Goal: Communication & Community: Answer question/provide support

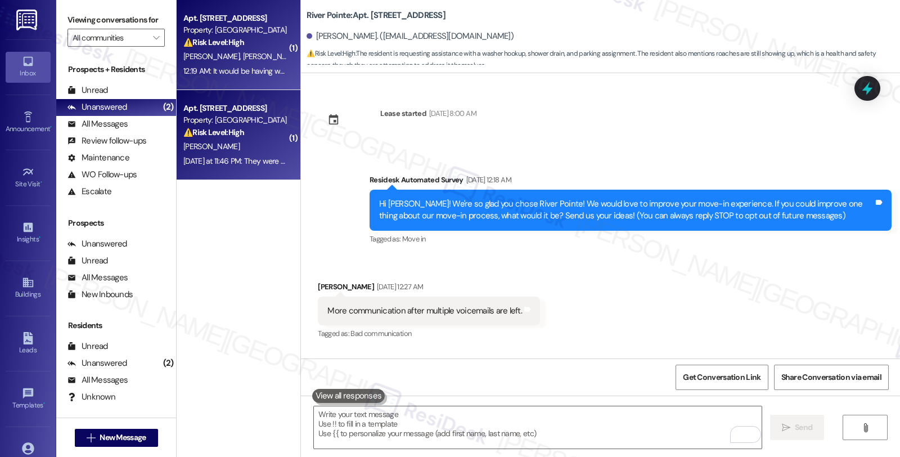
scroll to position [728, 0]
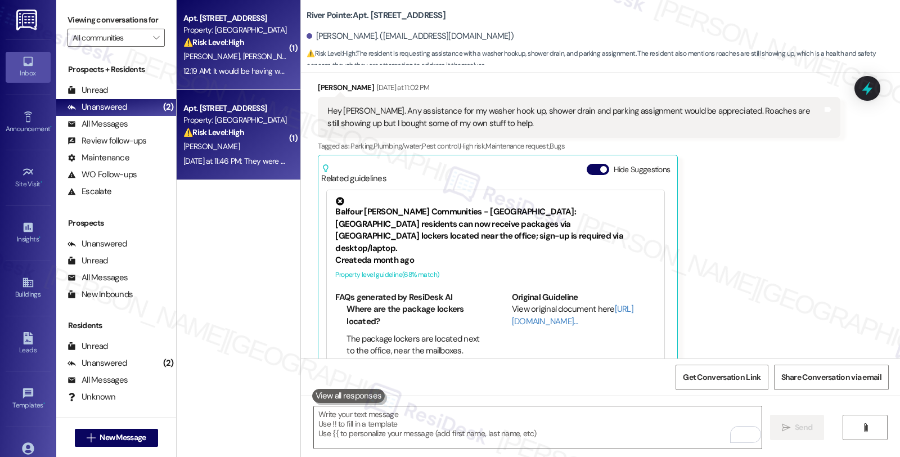
click at [250, 64] on div "12:19 AM: It would be having working appliances and not having to wait over a w…" at bounding box center [235, 71] width 106 height 14
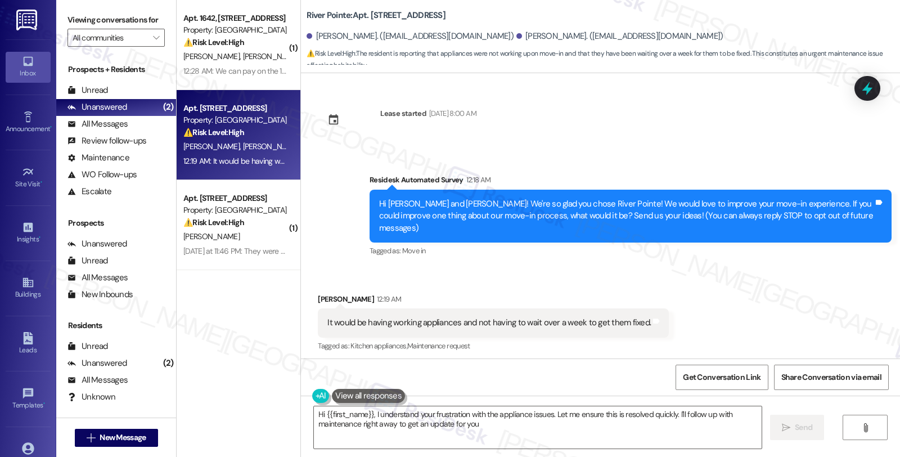
type textarea "Hi {{first_name}}, I understand your frustration with the appliance issues. Let…"
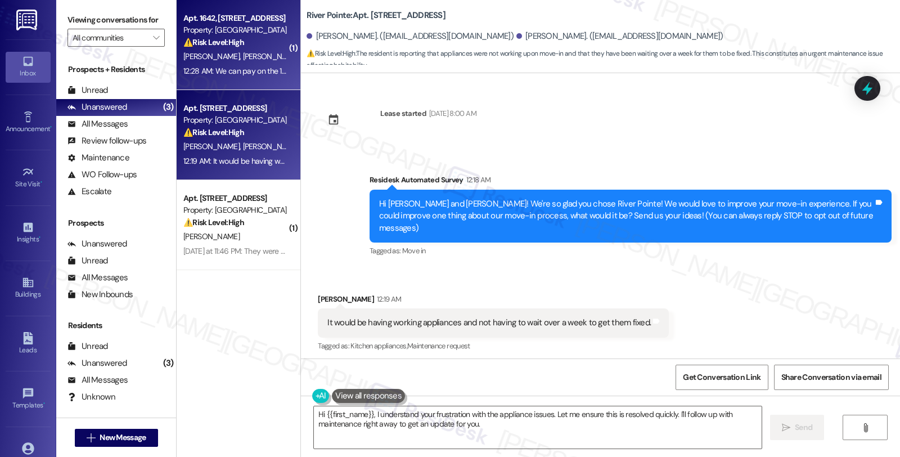
click at [266, 66] on div "12:28 AM: We can pay on the 12th 12:28 AM: We can pay on the 12th" at bounding box center [237, 71] width 109 height 10
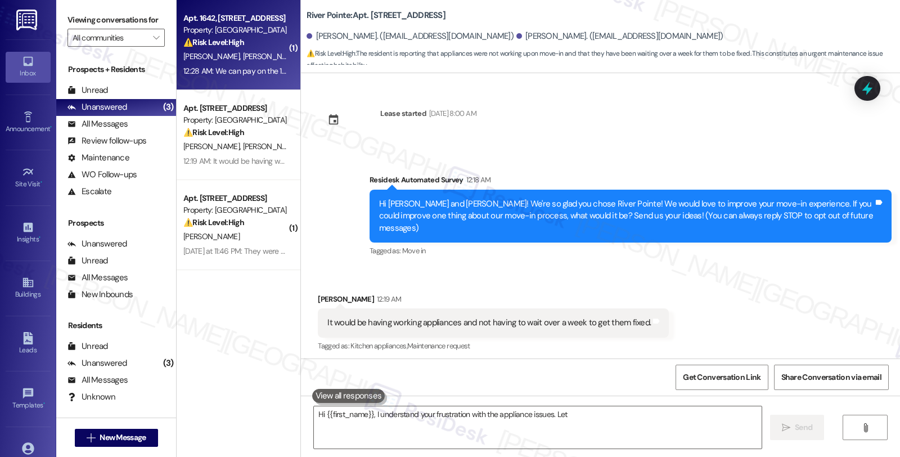
type textarea "Hi {{first_name}}, I understand your frustration with the appliance issues. Let"
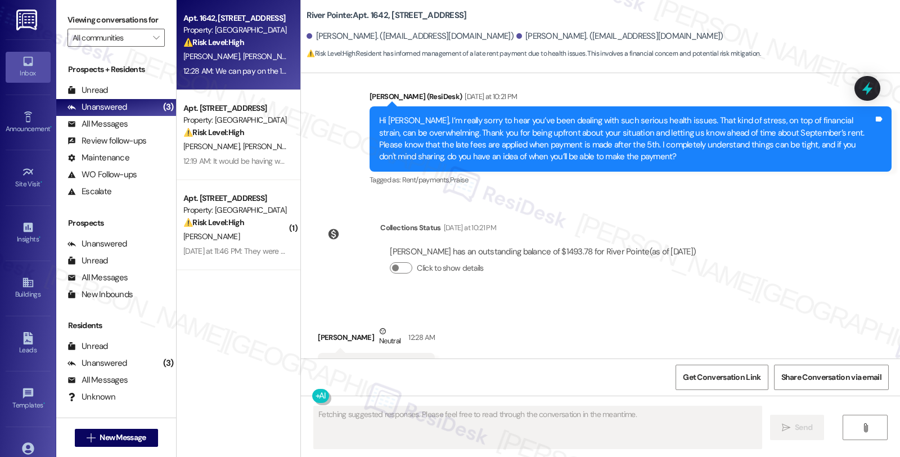
scroll to position [7606, 0]
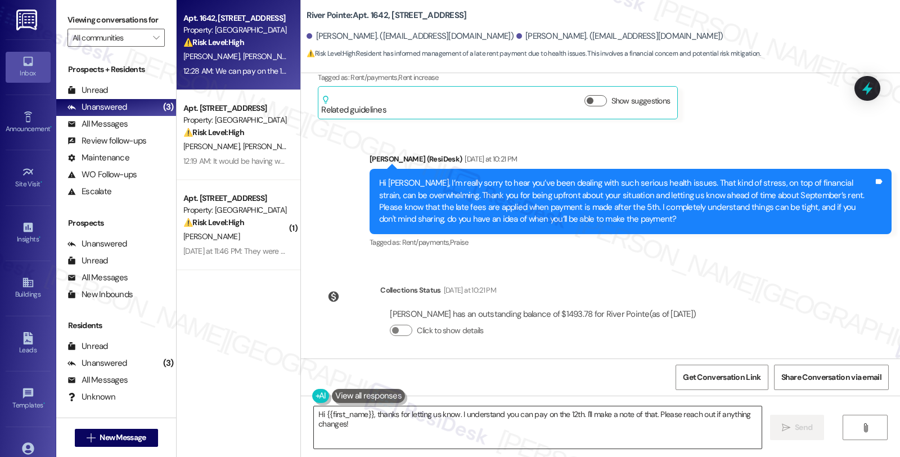
drag, startPoint x: 310, startPoint y: 408, endPoint x: 402, endPoint y: 441, distance: 97.5
click at [314, 408] on textarea "Hi {{first_name}}, thanks for letting us know. I understand you can pay on the …" at bounding box center [538, 427] width 448 height 42
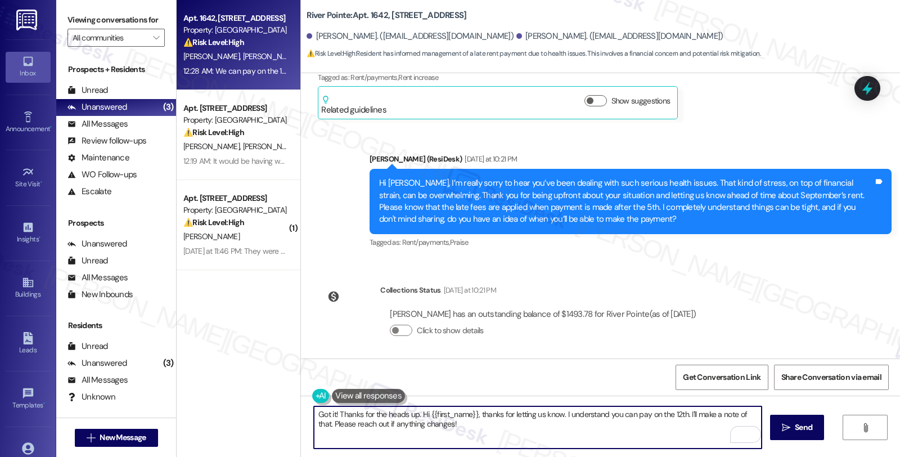
click at [556, 414] on textarea "Got it! Thanks for the heads up. Hi {{first_name}}, thanks for letting us know.…" at bounding box center [538, 427] width 448 height 42
click at [743, 408] on textarea "Got it! Thanks for the heads up. I understand you can pay on the 12th. I'll mak…" at bounding box center [538, 427] width 448 height 42
click at [543, 413] on textarea "Got it! Thanks for the heads up. I understand you can pay on the 12th. I'll mak…" at bounding box center [538, 427] width 448 height 42
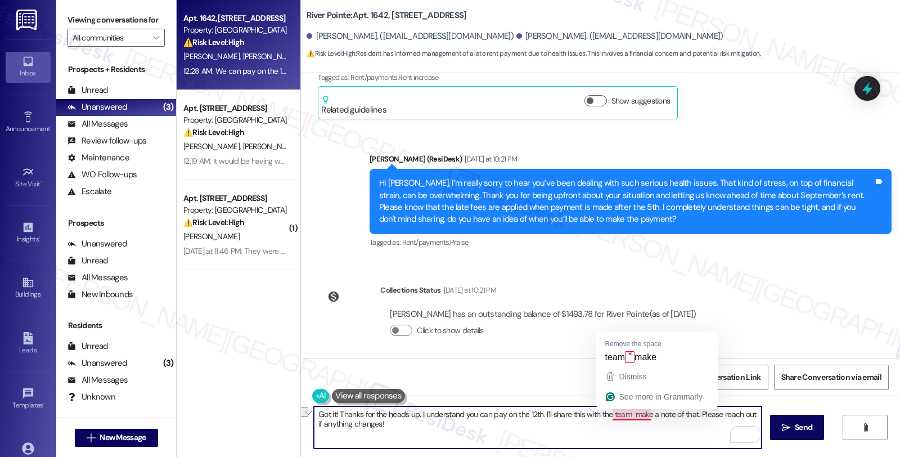
drag, startPoint x: 537, startPoint y: 413, endPoint x: 627, endPoint y: 411, distance: 90.6
click at [627, 411] on textarea "Got it! Thanks for the heads up. I understand you can pay on the 12th. I'll sha…" at bounding box center [538, 427] width 448 height 42
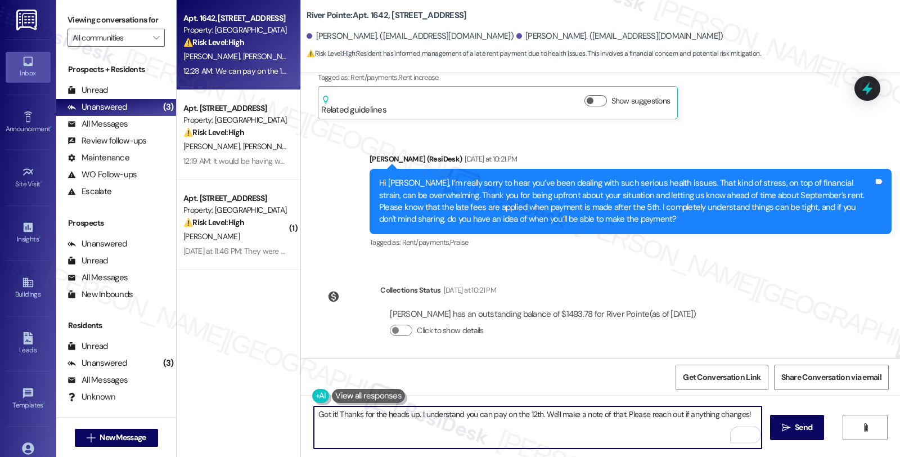
click at [744, 414] on textarea "Got it! Thanks for the heads up. I understand you can pay on the 12th. We'll ma…" at bounding box center [538, 427] width 448 height 42
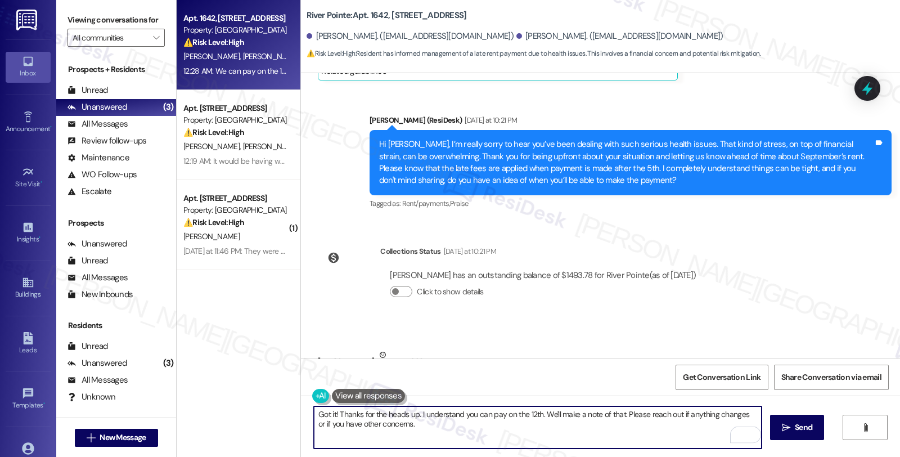
scroll to position [7668, 0]
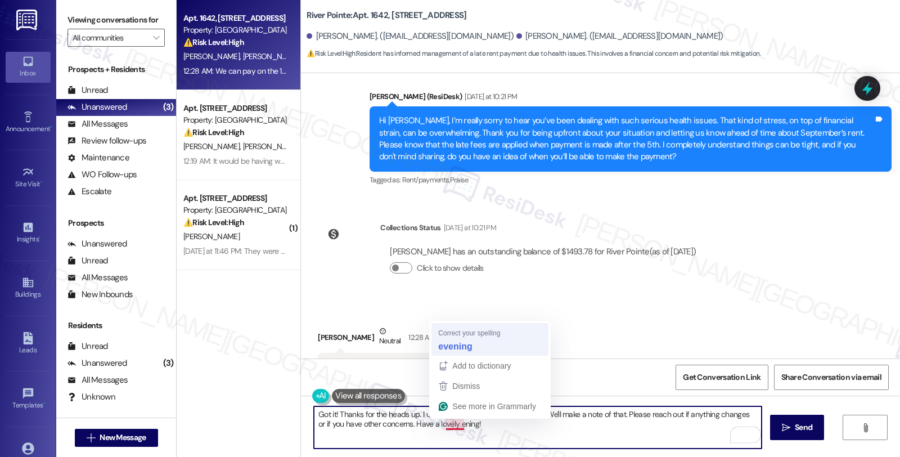
type textarea "Got it! Thanks for the heads up. I understand you can pay on the 12th. We'll ma…"
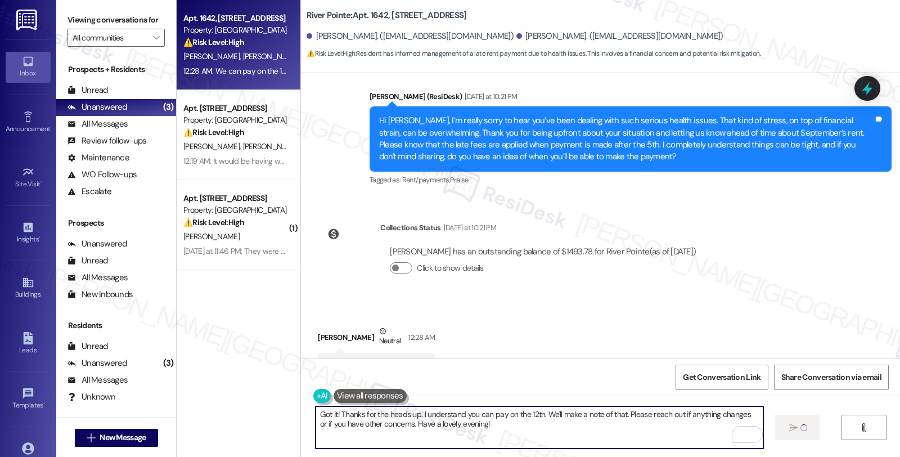
click at [473, 425] on textarea "Got it! Thanks for the heads up. I understand you can pay on the 12th. We'll ma…" at bounding box center [539, 427] width 448 height 42
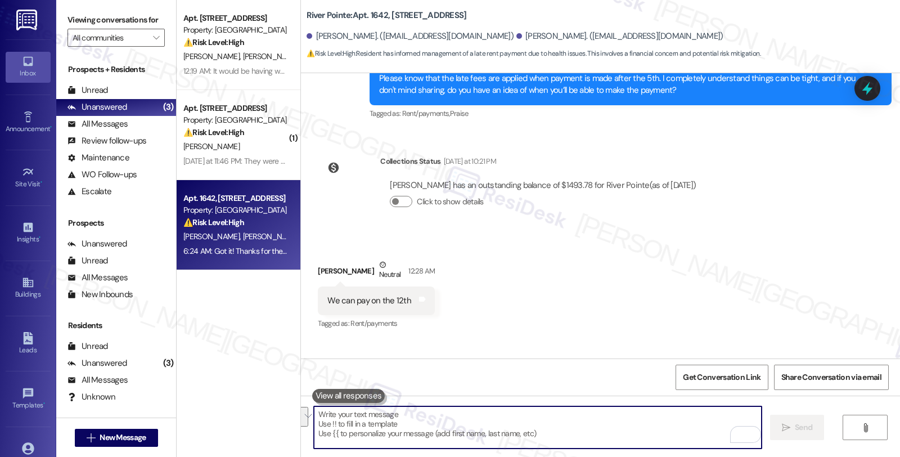
scroll to position [7758, 0]
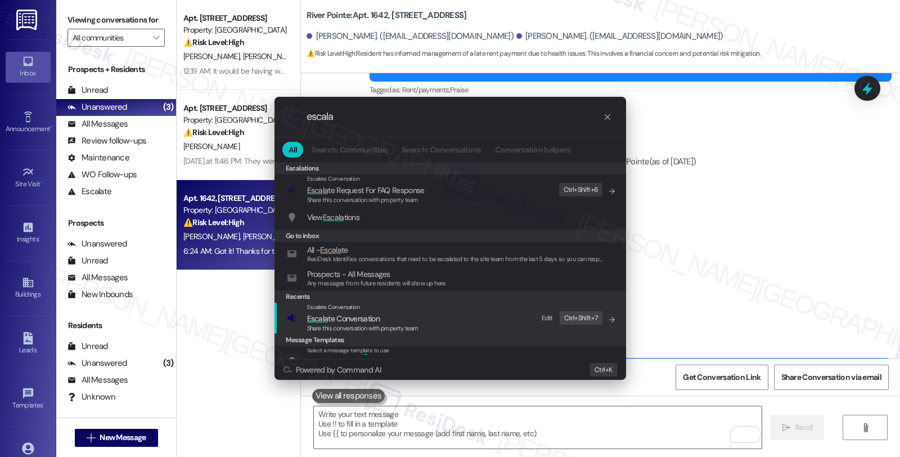
type input "escala"
click at [381, 324] on span "Share this conversation with property team" at bounding box center [362, 328] width 111 height 8
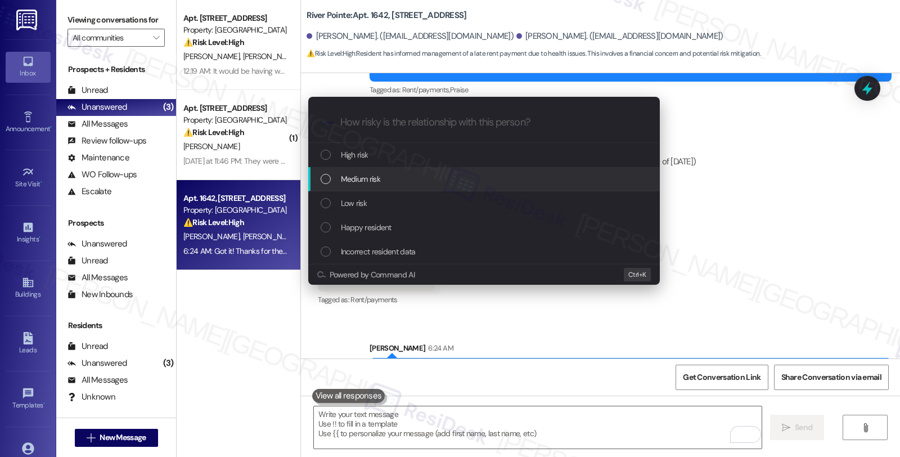
click at [376, 184] on span "Medium risk" at bounding box center [360, 179] width 39 height 12
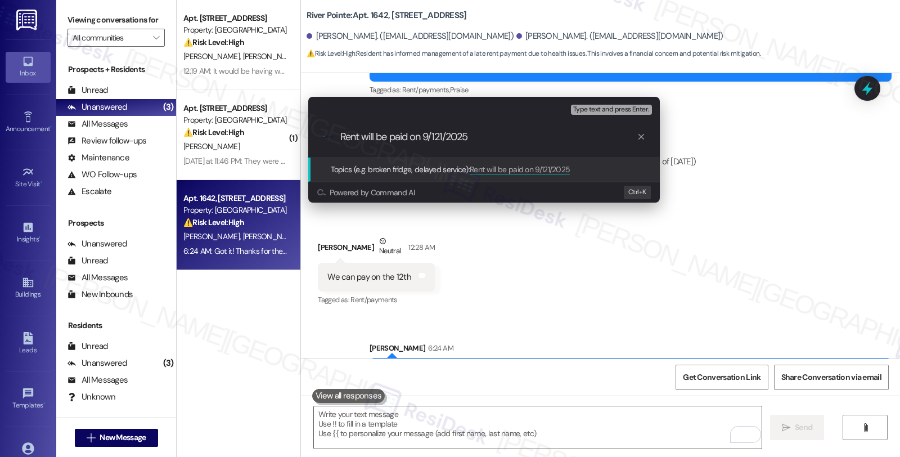
click at [440, 136] on input "Rent will be paid on 9/121/2025" at bounding box center [488, 137] width 296 height 12
type input "Rent will be paid on [DATE]"
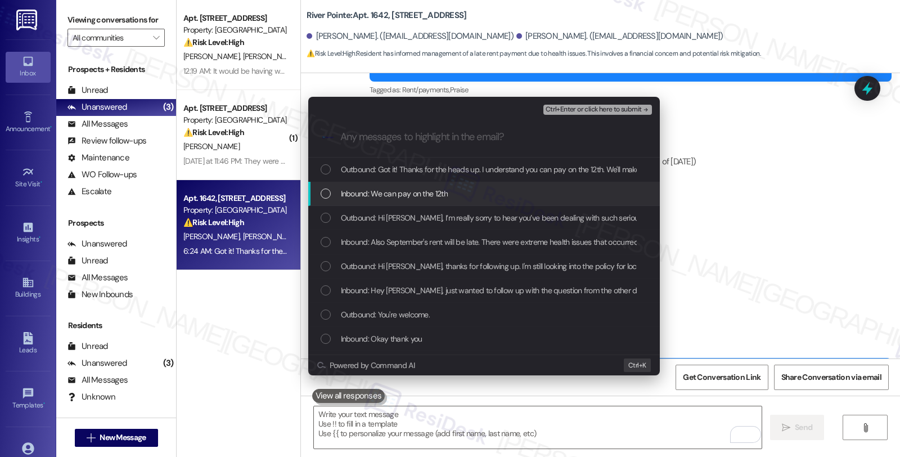
click at [448, 189] on div "Inbound: We can pay on the 12th" at bounding box center [484, 193] width 329 height 12
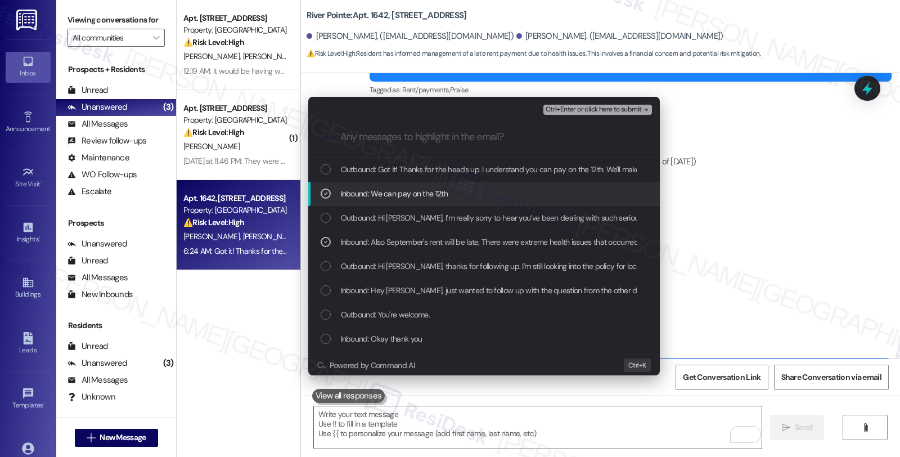
click at [598, 111] on span "Ctrl+Enter or click here to submit" at bounding box center [593, 110] width 96 height 8
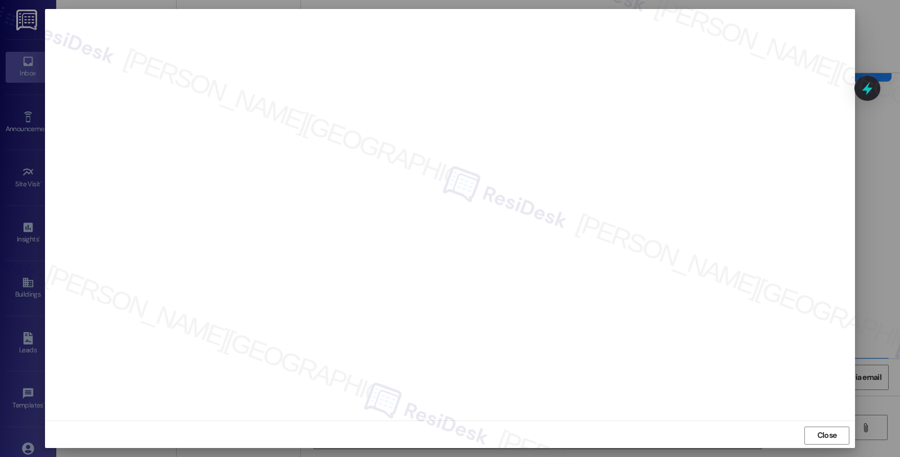
scroll to position [2, 0]
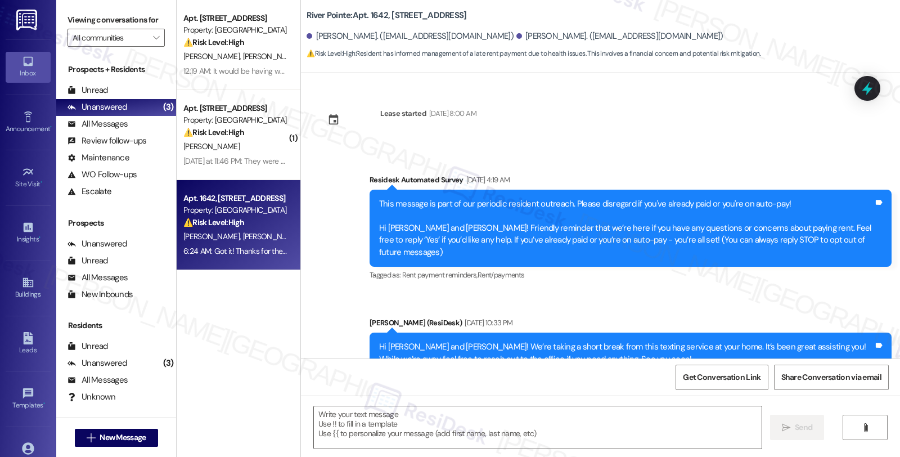
type textarea "Fetching suggested responses. Please feel free to read through the conversation…"
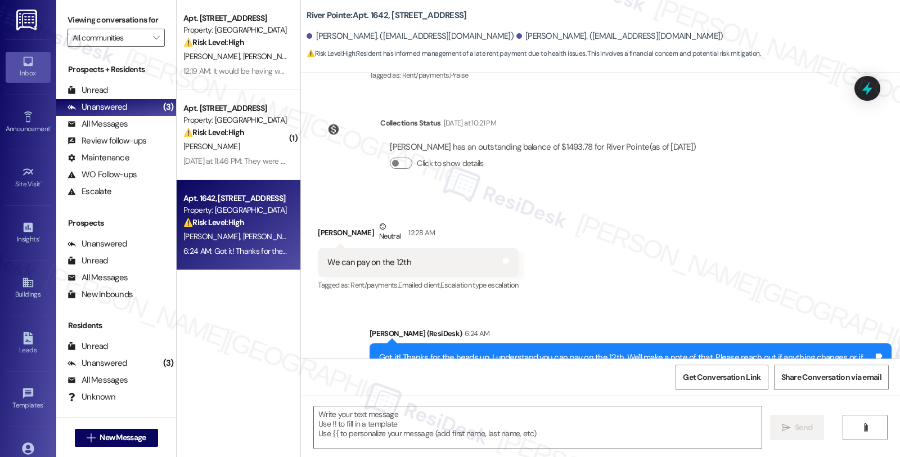
scroll to position [7775, 0]
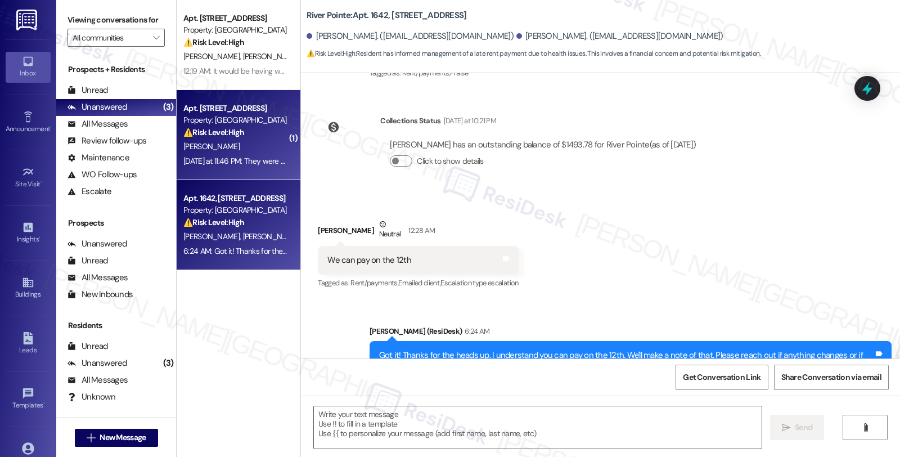
click at [256, 135] on div "⚠️ Risk Level: High The resident is reporting multiple unresolved maintenance i…" at bounding box center [235, 133] width 104 height 12
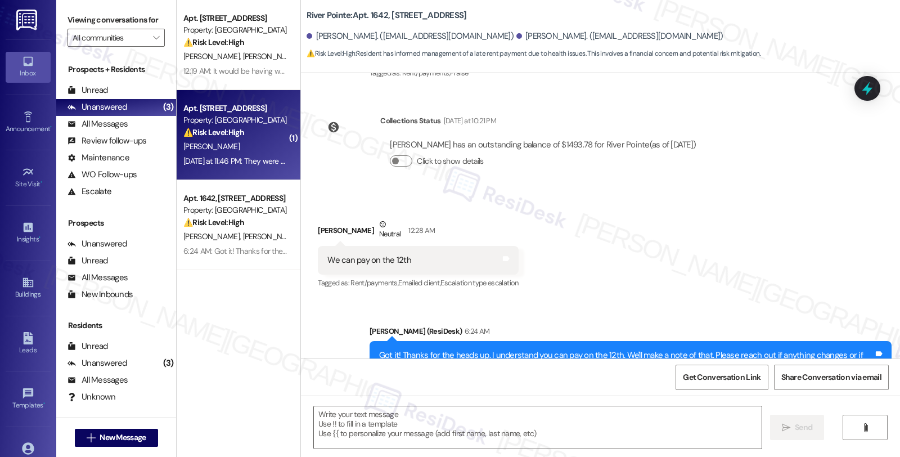
type textarea "Fetching suggested responses. Please feel free to read through the conversation…"
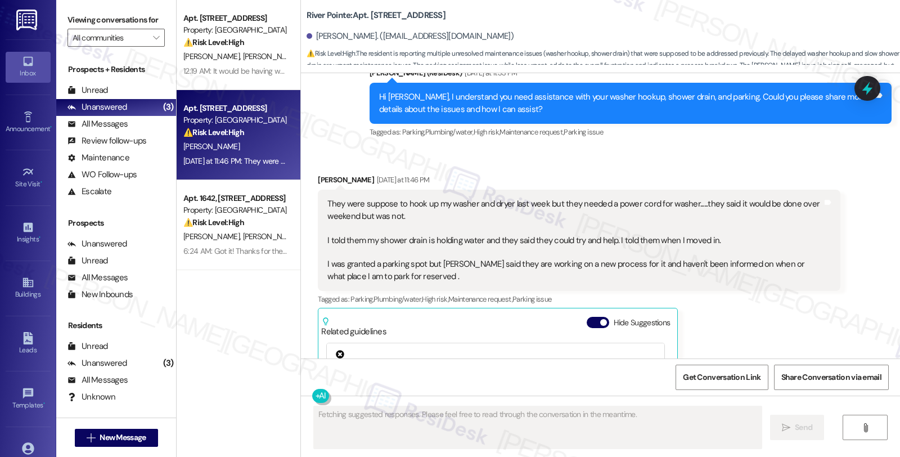
scroll to position [857, 0]
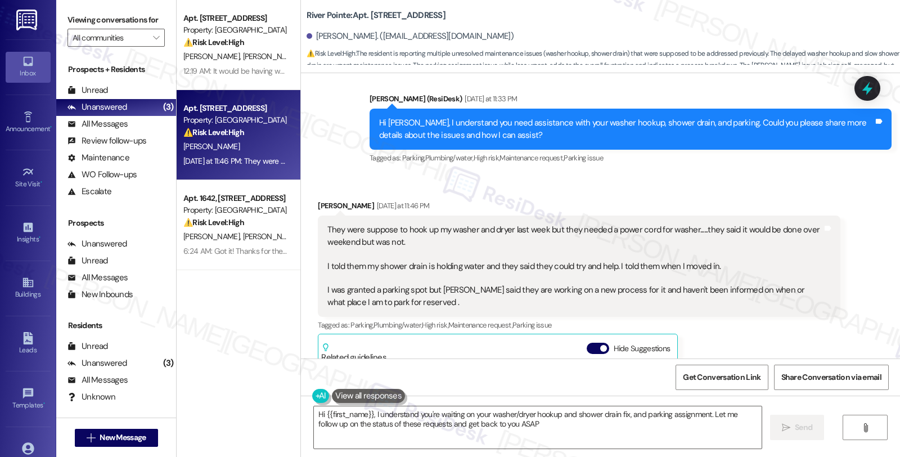
type textarea "Hi {{first_name}}, I understand you're waiting on your washer/dryer hookup and …"
